Goal: Find specific page/section: Find specific page/section

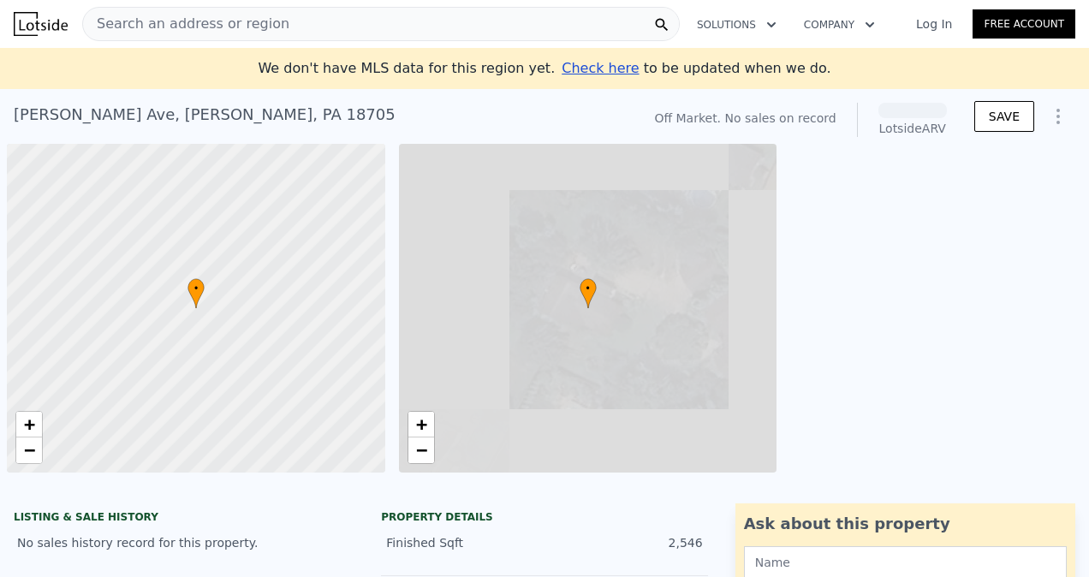
scroll to position [0, 7]
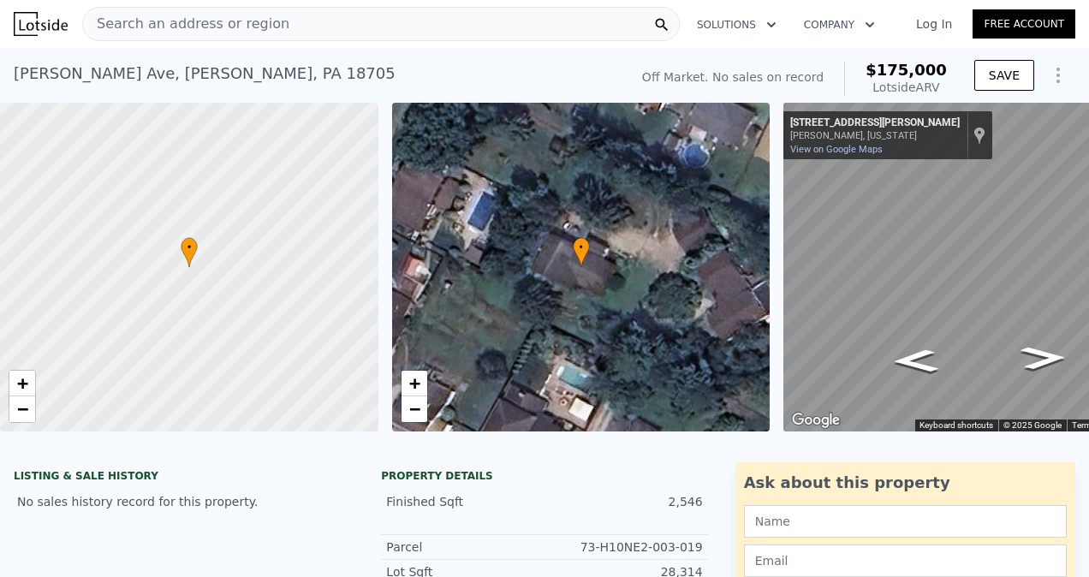
click at [12, 72] on div "[PERSON_NAME][GEOGRAPHIC_DATA][PERSON_NAME] , [GEOGRAPHIC_DATA] 18705 No sales …" at bounding box center [544, 75] width 1089 height 55
click at [21, 72] on div "[PERSON_NAME][GEOGRAPHIC_DATA][PERSON_NAME] , [GEOGRAPHIC_DATA] 18705" at bounding box center [205, 74] width 382 height 24
click at [67, 73] on div "[PERSON_NAME][GEOGRAPHIC_DATA][PERSON_NAME] , [GEOGRAPHIC_DATA] 18705" at bounding box center [205, 74] width 382 height 24
click at [273, 74] on div "[PERSON_NAME][GEOGRAPHIC_DATA][PERSON_NAME] , [GEOGRAPHIC_DATA] 18705 No sales …" at bounding box center [318, 79] width 608 height 48
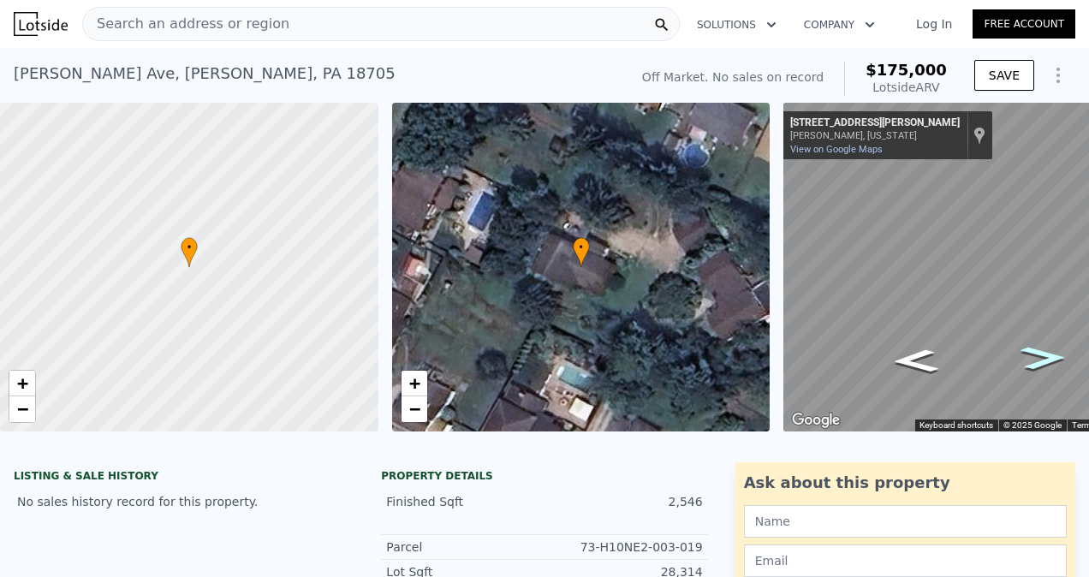
click at [1043, 361] on icon "Go East, Matson Ave" at bounding box center [1043, 358] width 85 height 34
click at [1044, 359] on icon "Go East, Matson Ave" at bounding box center [1043, 358] width 86 height 34
click at [1044, 359] on icon "Go East, Matson Ave" at bounding box center [1043, 357] width 87 height 35
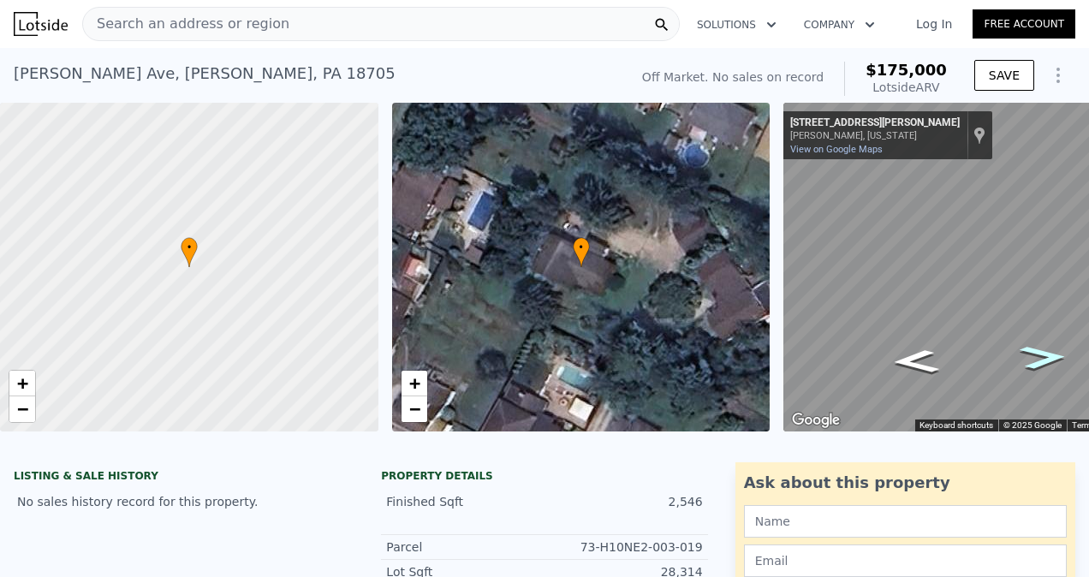
click at [1044, 359] on icon "Go East, Matson Ave" at bounding box center [1043, 357] width 87 height 35
click at [1044, 359] on icon "Go East, Matson Ave" at bounding box center [1043, 357] width 86 height 35
click at [912, 371] on icon "Go Northwest, Matson Ave" at bounding box center [915, 361] width 86 height 35
click at [912, 371] on icon "Go Northwest, Matson Ave" at bounding box center [915, 361] width 87 height 35
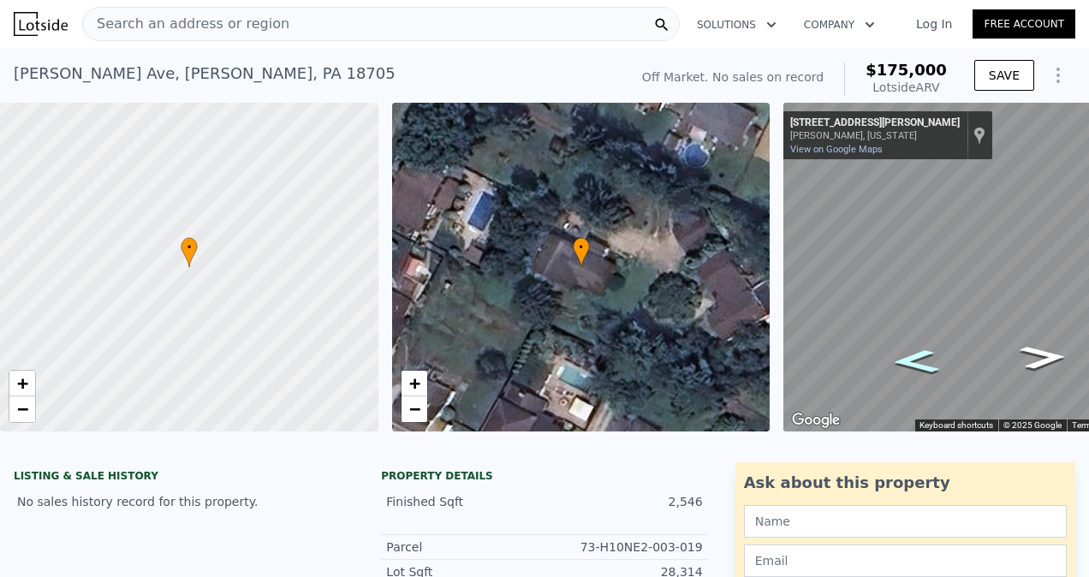
click at [912, 371] on icon "Go Northwest, Matson Ave" at bounding box center [915, 361] width 87 height 35
click at [912, 371] on icon "Go Northwest, Matson Ave" at bounding box center [915, 361] width 85 height 34
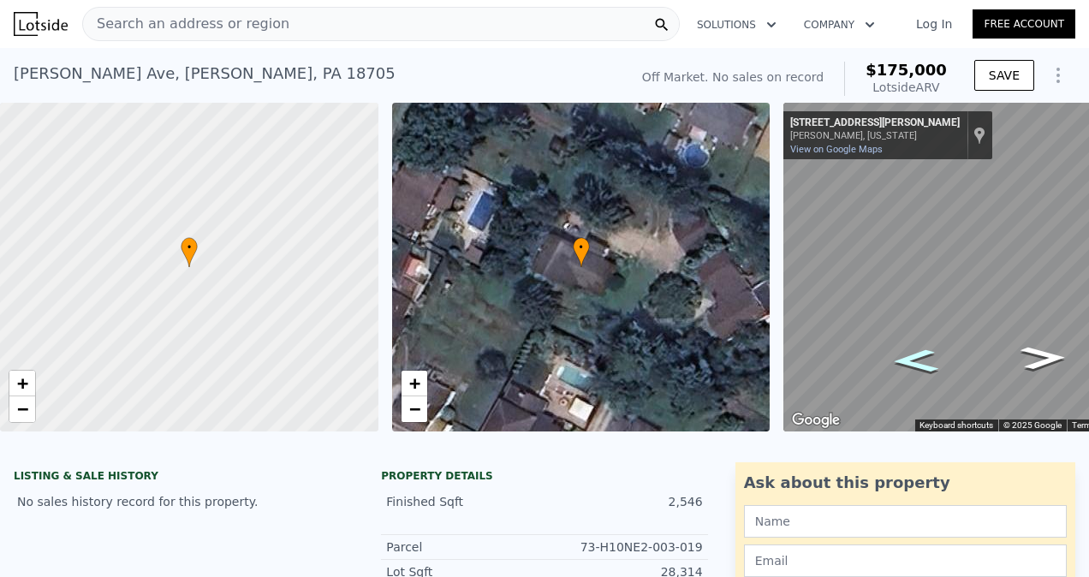
click at [912, 371] on icon "Go Northwest, Matson Ave" at bounding box center [915, 361] width 85 height 34
click at [912, 371] on icon "Go Northwest, Matson Ave" at bounding box center [915, 361] width 84 height 34
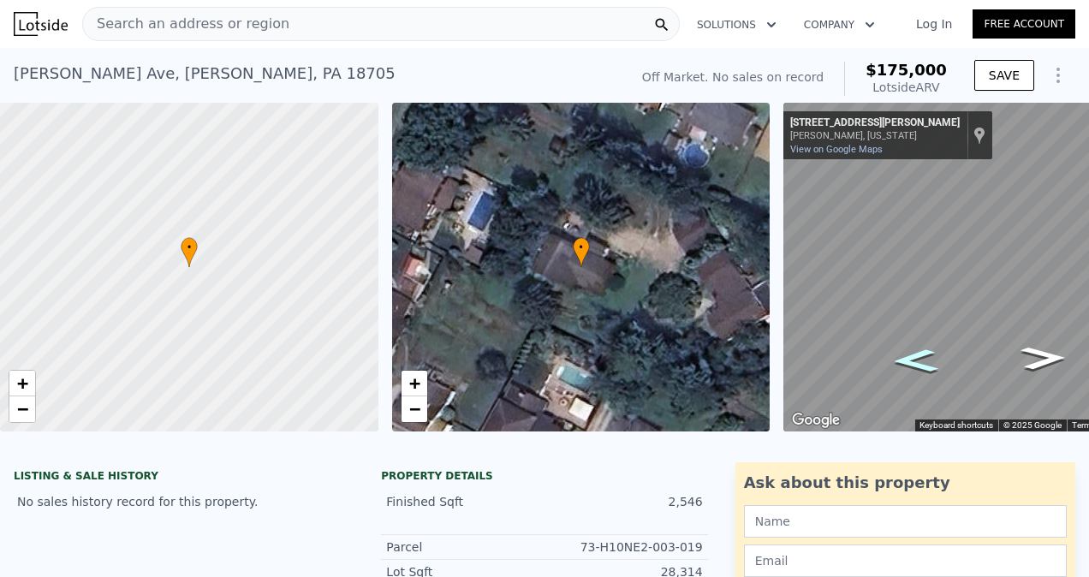
click at [912, 371] on icon "Go Northwest, Matson Ave" at bounding box center [915, 361] width 84 height 34
drag, startPoint x: 912, startPoint y: 371, endPoint x: 913, endPoint y: 362, distance: 9.5
click at [913, 362] on icon "Go Northwest, Matson Ave" at bounding box center [916, 360] width 84 height 34
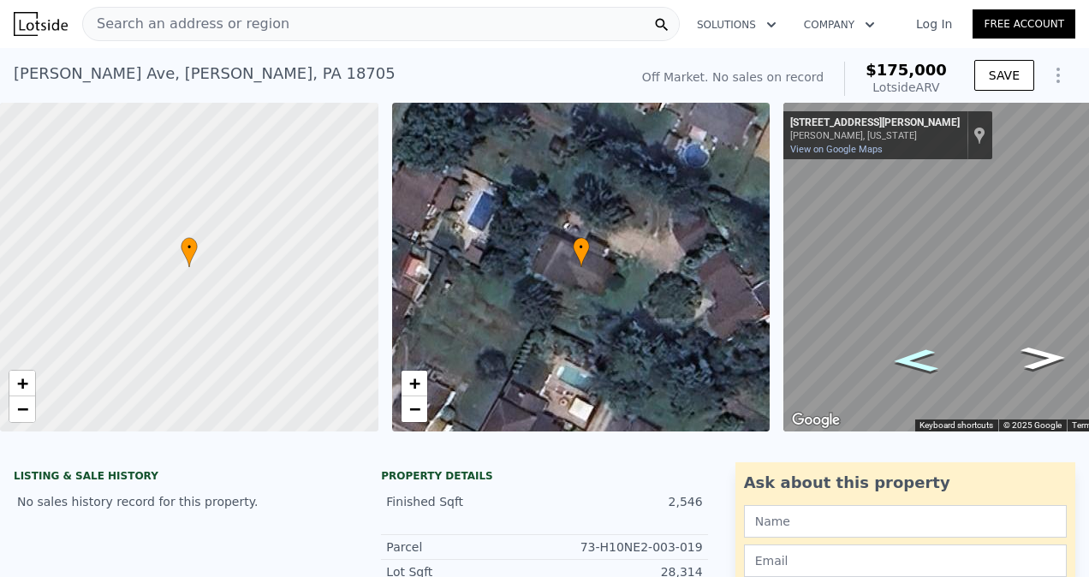
click at [913, 362] on icon "Go Northwest, Matson Ave" at bounding box center [916, 360] width 84 height 34
click at [913, 362] on icon "Go Northwest, Matson Ave" at bounding box center [915, 360] width 83 height 34
click at [913, 362] on icon "Go Northwest, Matson Ave" at bounding box center [915, 361] width 84 height 34
click at [913, 362] on icon "Go Northwest, Matson Ave" at bounding box center [915, 361] width 85 height 34
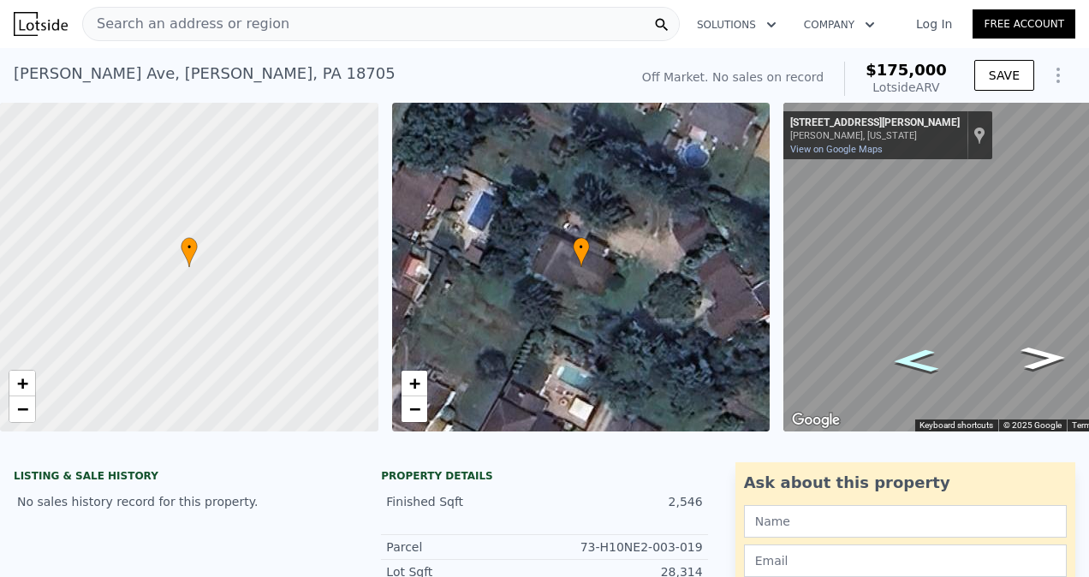
click at [913, 362] on icon "Go Northwest, Matson Ave" at bounding box center [915, 361] width 85 height 34
click at [913, 362] on icon "Go Northwest, Matson Ave" at bounding box center [916, 361] width 86 height 34
click at [913, 362] on icon "Go Northwest, Matson Ave" at bounding box center [915, 361] width 85 height 34
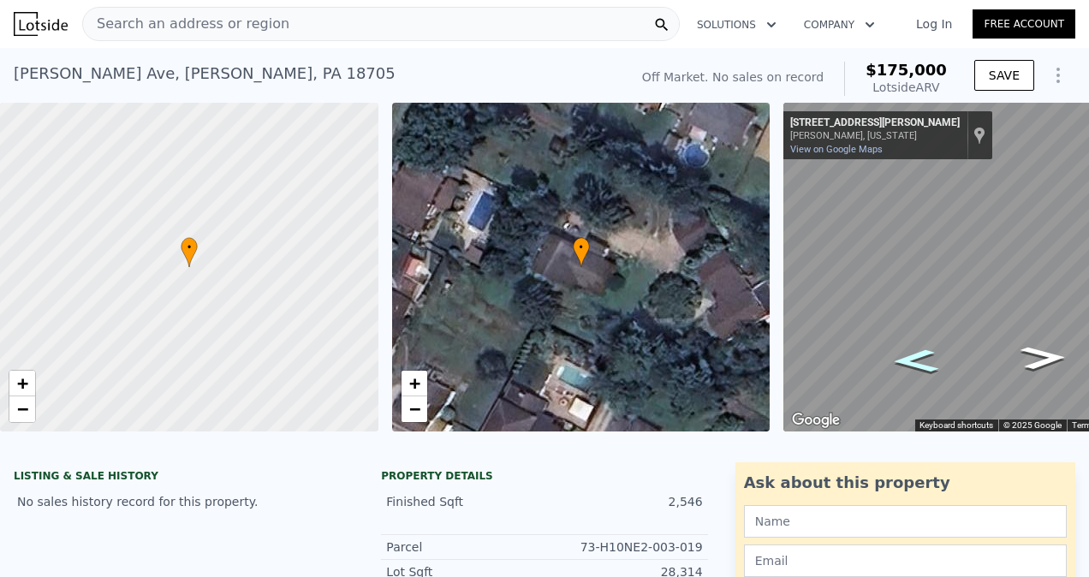
click at [913, 362] on icon "Go Northwest, Matson Ave" at bounding box center [915, 361] width 85 height 34
click at [913, 362] on icon "Go Northwest, Matson Ave" at bounding box center [916, 361] width 86 height 34
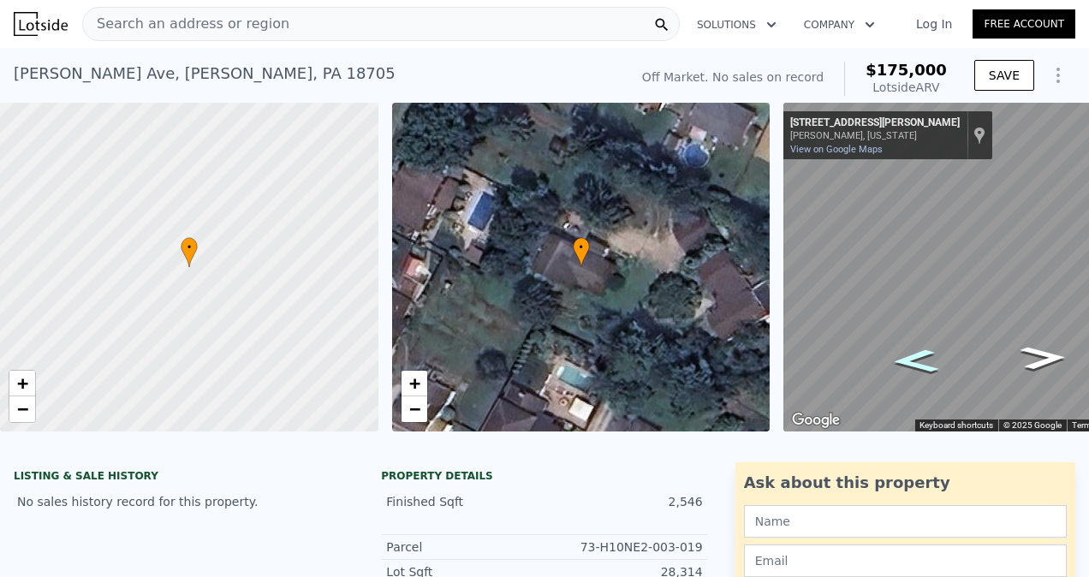
click at [913, 362] on icon "Go Northwest, Matson Ave" at bounding box center [916, 361] width 86 height 34
click at [913, 362] on icon "Go Northwest, Matson Ave" at bounding box center [915, 361] width 85 height 34
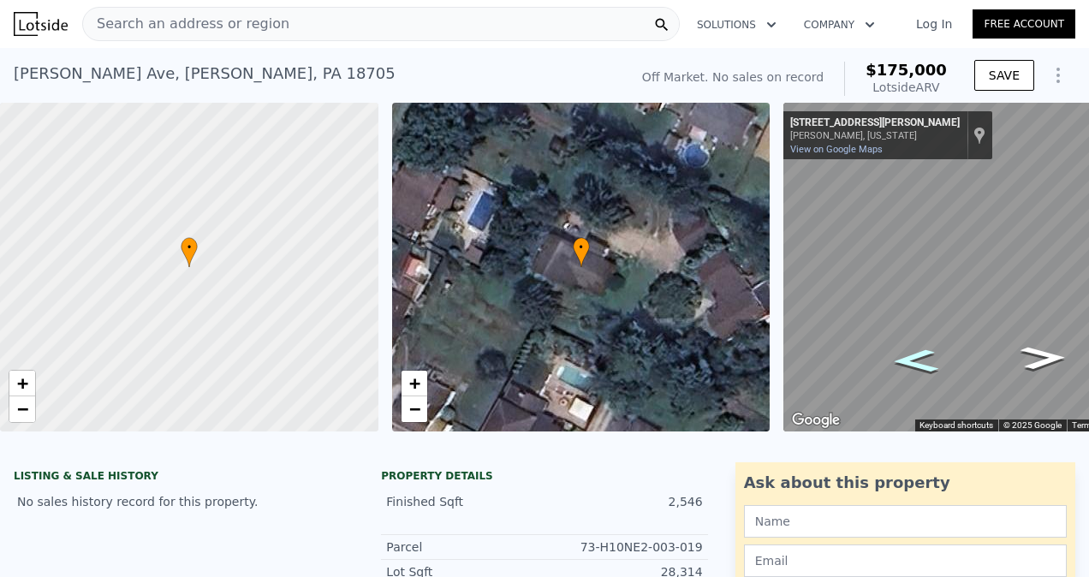
click at [913, 362] on icon "Go Northwest, Matson Ave" at bounding box center [915, 361] width 85 height 34
click at [913, 362] on icon "Go Northwest, Matson Ave" at bounding box center [916, 361] width 86 height 34
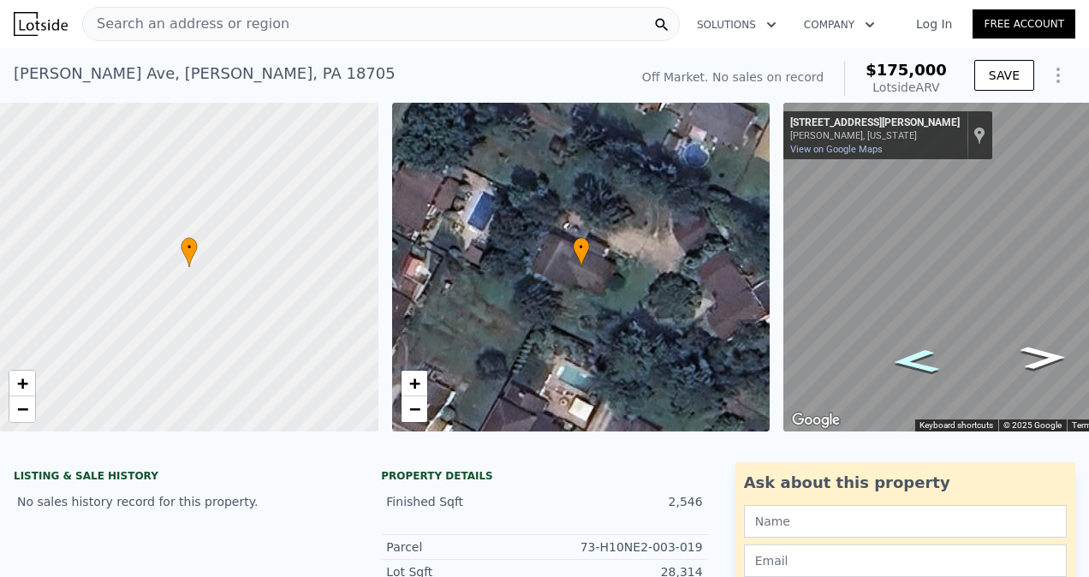
click at [913, 362] on icon "Go Northwest, Matson Ave" at bounding box center [915, 361] width 86 height 35
click at [913, 362] on div "Map" at bounding box center [979, 267] width 392 height 329
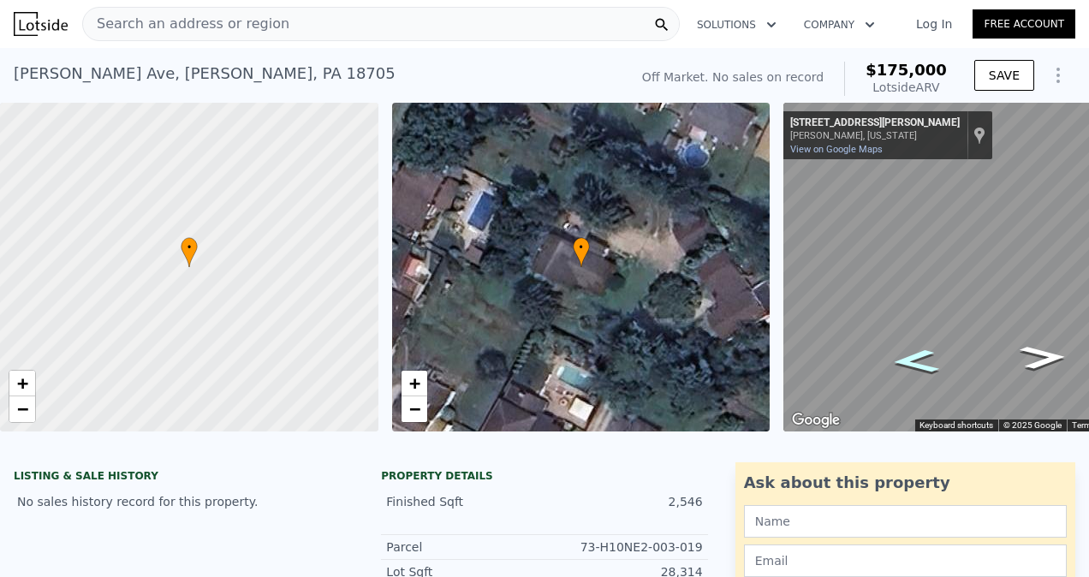
click at [913, 362] on icon "Go Northwest, Matson Ave" at bounding box center [915, 361] width 86 height 35
click at [992, 376] on icon "Go Southwest, Scott St" at bounding box center [986, 378] width 110 height 27
click at [992, 376] on icon "Go Southwest, Matson Ave" at bounding box center [988, 379] width 113 height 29
click at [789, 84] on div "Off Market. No sales on record" at bounding box center [732, 76] width 181 height 17
click at [867, 22] on icon "button" at bounding box center [869, 25] width 17 height 21
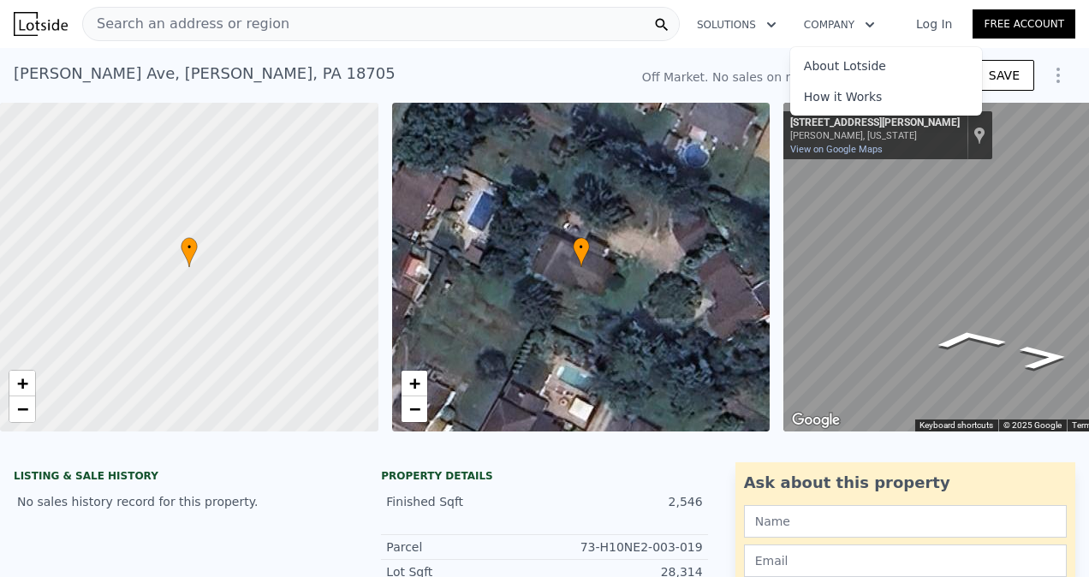
click at [767, 22] on icon "button" at bounding box center [771, 25] width 17 height 21
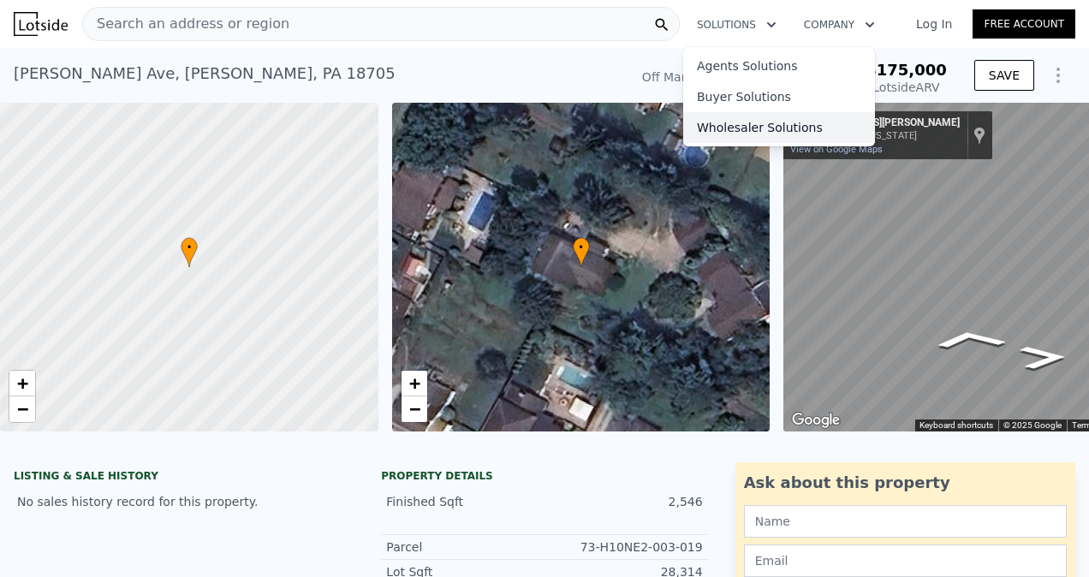
click at [762, 132] on link "Wholesaler Solutions" at bounding box center [779, 127] width 192 height 31
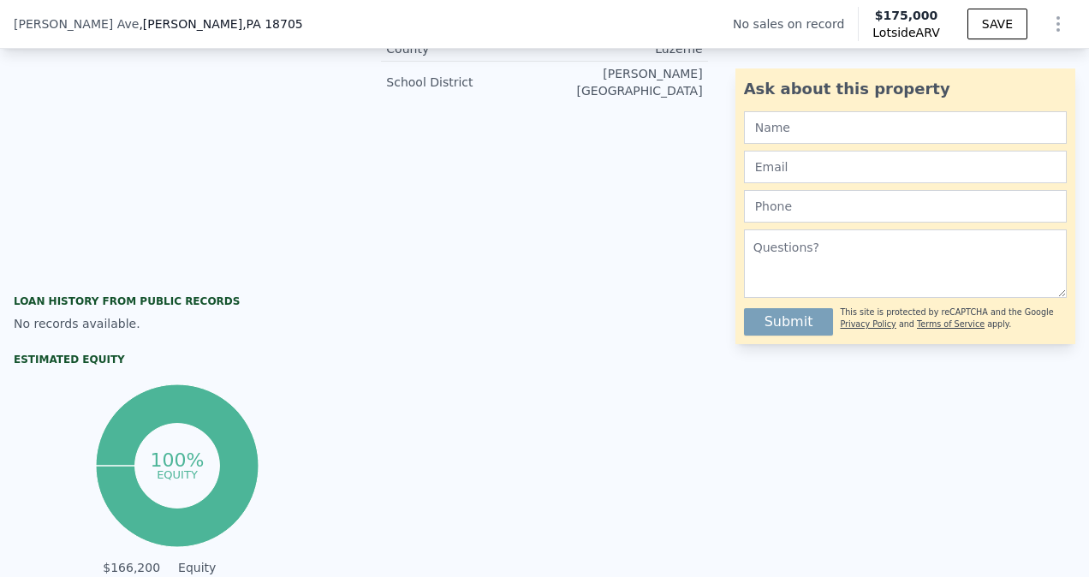
scroll to position [555, 0]
